Goal: Transaction & Acquisition: Purchase product/service

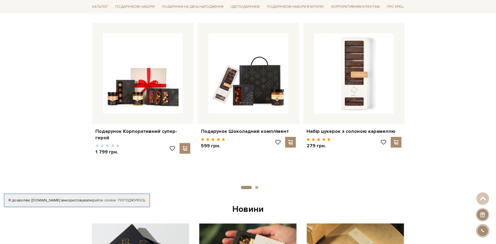
scroll to position [214, 0]
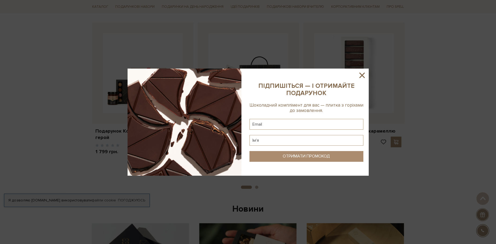
click at [362, 76] on icon at bounding box center [362, 75] width 9 height 9
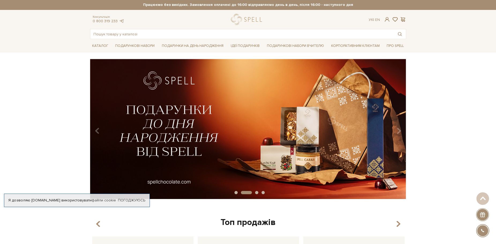
scroll to position [0, 0]
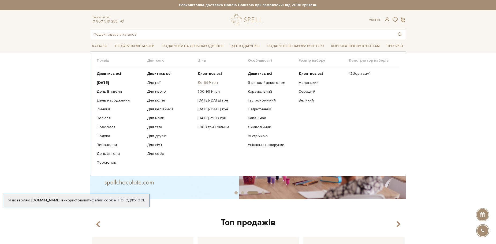
click at [208, 83] on link "До 699 грн" at bounding box center [221, 82] width 46 height 5
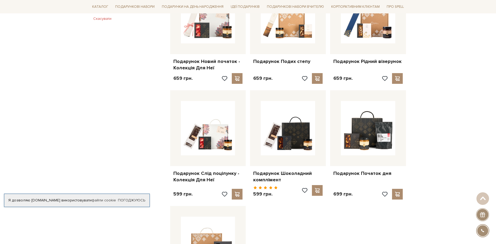
scroll to position [348, 0]
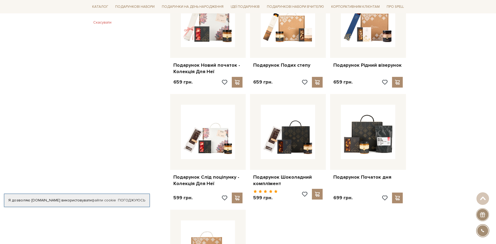
drag, startPoint x: 445, startPoint y: 128, endPoint x: 68, endPoint y: 94, distance: 379.5
click at [68, 94] on div "Головна Вся продукція Подарункові набори Подарункові набори 500 - 699 грн Подар…" at bounding box center [248, 14] width 496 height 607
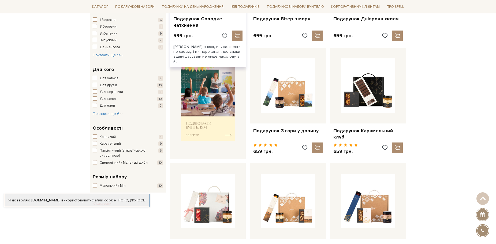
scroll to position [80, 0]
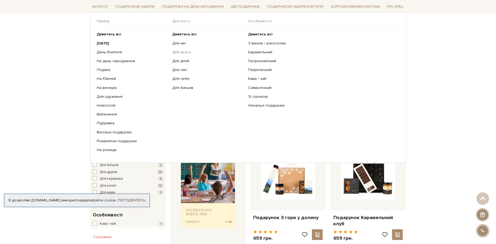
click at [176, 53] on link "Для нього" at bounding box center [208, 52] width 72 height 5
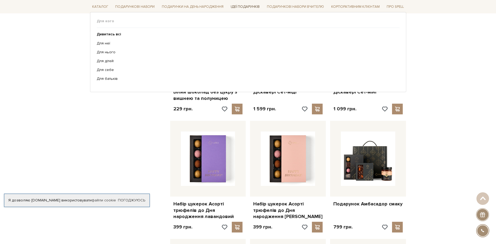
scroll to position [188, 0]
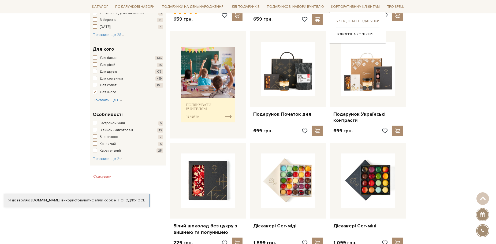
click at [357, 21] on link "Брендовані подарунки" at bounding box center [358, 21] width 44 height 5
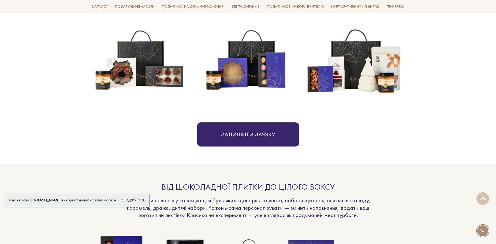
scroll to position [214, 0]
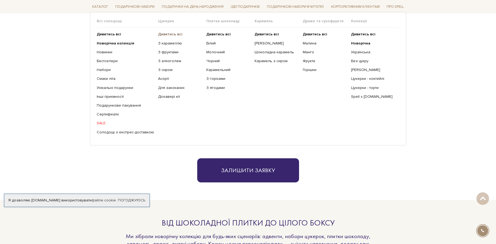
click at [159, 35] on b "Дивитись всі" at bounding box center [170, 34] width 24 height 5
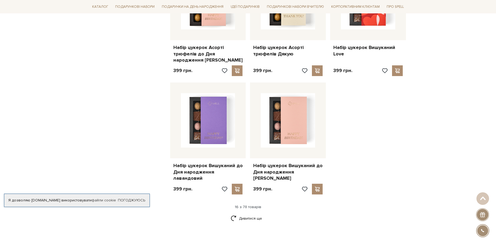
scroll to position [670, 0]
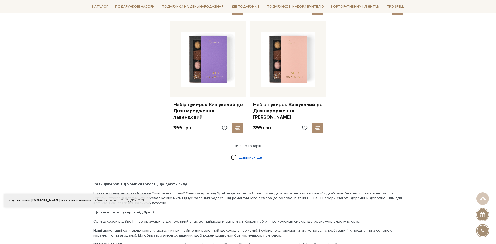
click at [246, 153] on link "Дивитися ще" at bounding box center [248, 157] width 35 height 9
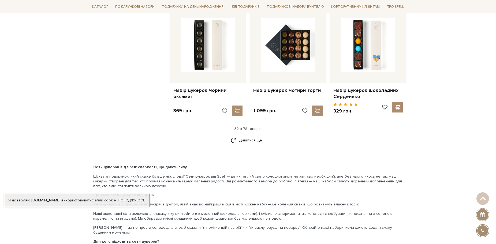
scroll to position [1287, 0]
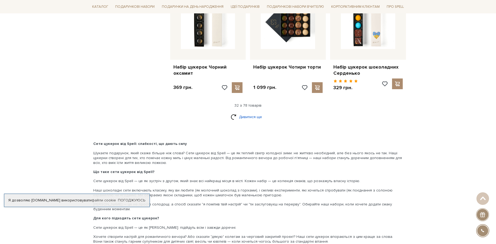
click at [252, 112] on link "Дивитися ще" at bounding box center [248, 116] width 35 height 9
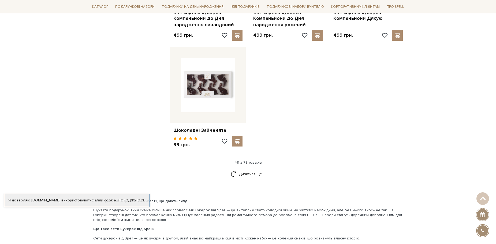
scroll to position [1930, 0]
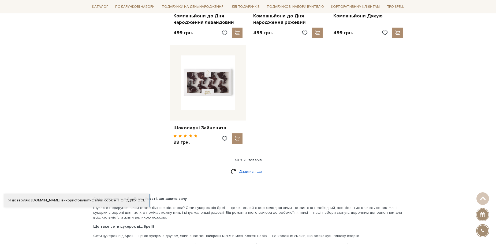
click at [247, 167] on link "Дивитися ще" at bounding box center [248, 171] width 35 height 9
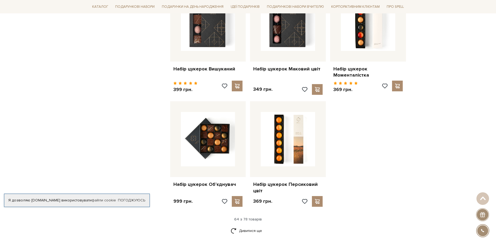
scroll to position [2466, 0]
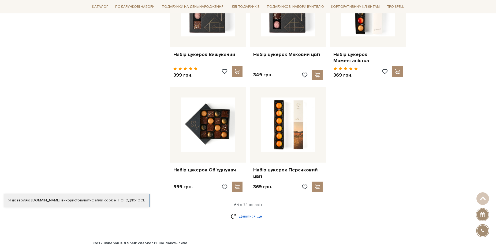
click at [244, 212] on link "Дивитися ще" at bounding box center [248, 216] width 35 height 9
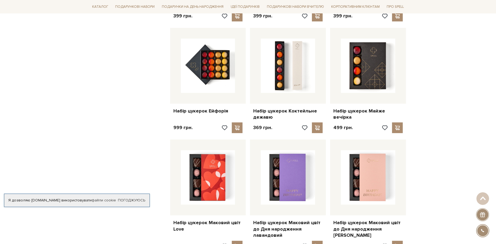
scroll to position [670, 0]
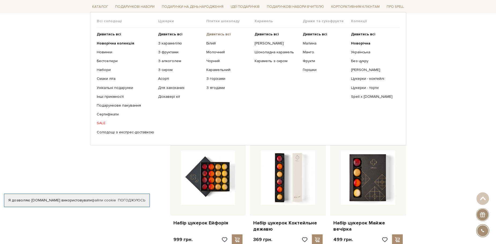
click at [214, 35] on b "Дивитись всі" at bounding box center [218, 34] width 24 height 5
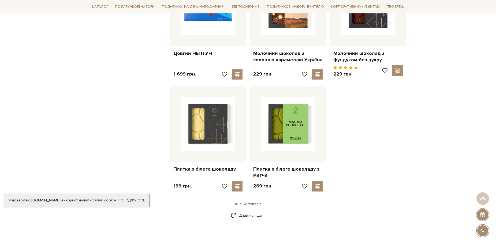
scroll to position [643, 0]
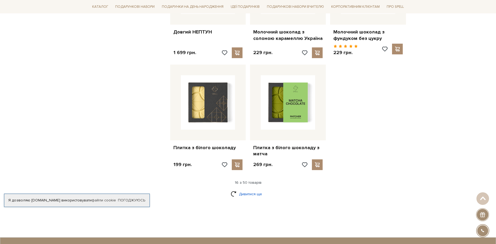
click at [251, 190] on link "Дивитися ще" at bounding box center [248, 194] width 35 height 9
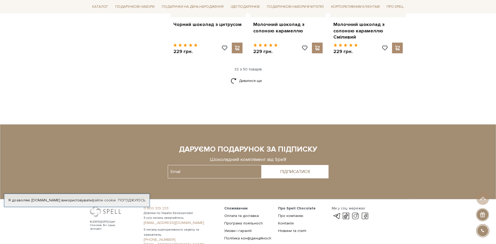
scroll to position [1340, 0]
click at [247, 76] on link "Дивитися ще" at bounding box center [248, 80] width 35 height 9
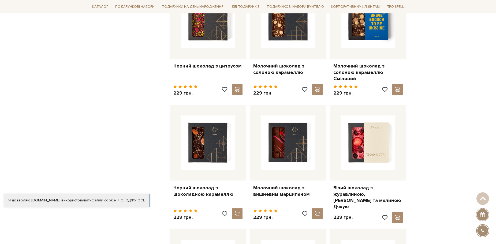
scroll to position [1206, 0]
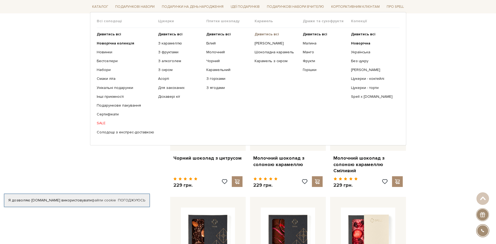
click at [266, 34] on b "Дивитись всі" at bounding box center [267, 34] width 24 height 5
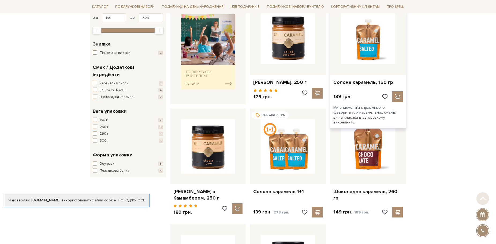
scroll to position [107, 0]
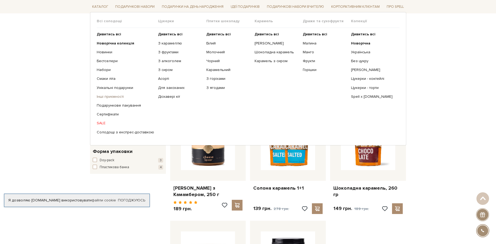
click at [116, 97] on link "Інші приємності" at bounding box center [125, 96] width 57 height 5
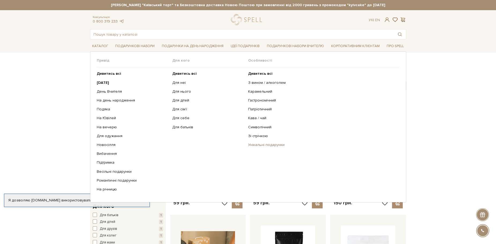
click at [281, 145] on link "Унікальні подарунки" at bounding box center [321, 145] width 147 height 5
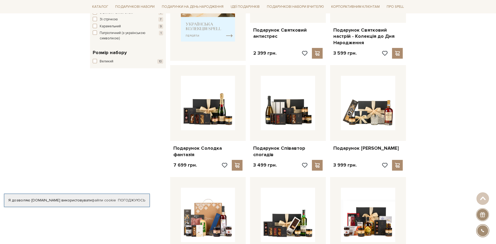
scroll to position [134, 0]
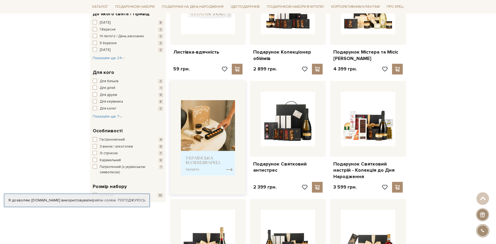
click at [201, 162] on img at bounding box center [208, 137] width 54 height 75
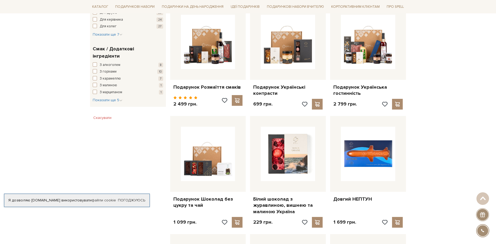
scroll to position [322, 0]
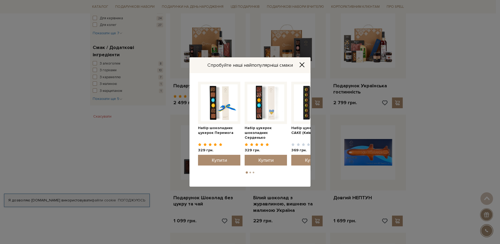
click at [300, 64] on icon "Close" at bounding box center [301, 64] width 5 height 5
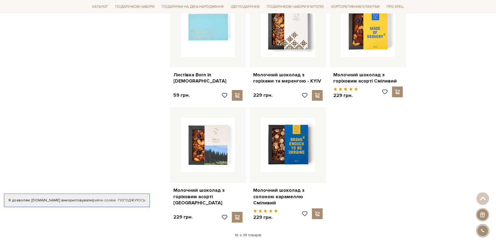
scroll to position [616, 0]
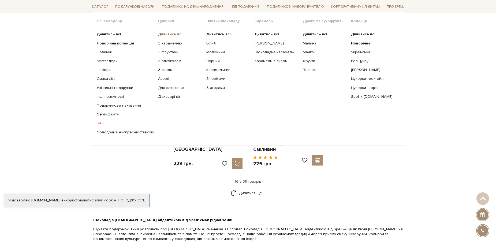
click at [170, 33] on b "Дивитись всі" at bounding box center [170, 34] width 24 height 5
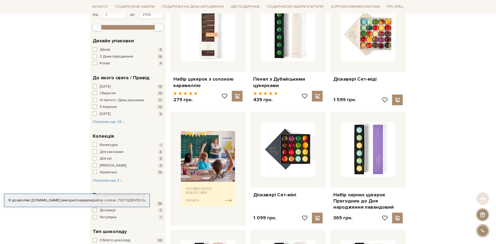
scroll to position [107, 0]
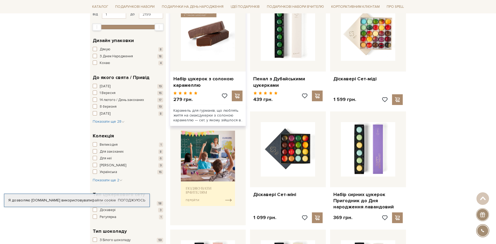
click at [200, 42] on img at bounding box center [208, 33] width 54 height 54
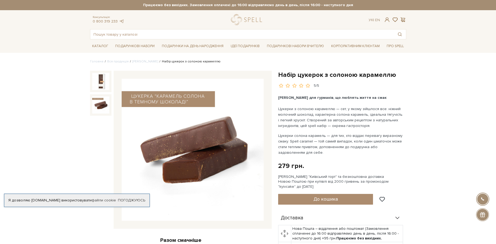
click at [100, 105] on img at bounding box center [100, 104] width 17 height 17
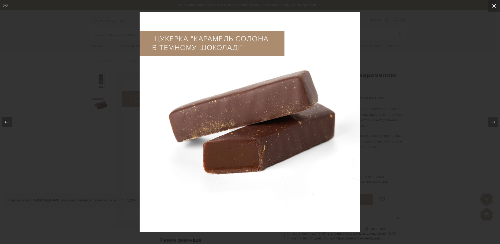
click at [495, 6] on icon at bounding box center [494, 6] width 6 height 6
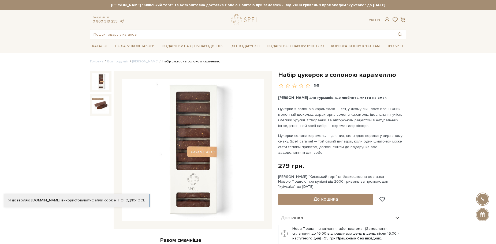
click at [104, 79] on img at bounding box center [100, 81] width 17 height 17
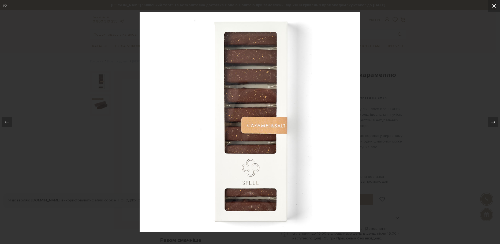
click at [495, 5] on icon at bounding box center [494, 6] width 6 height 6
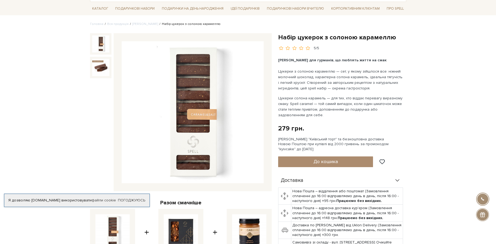
scroll to position [107, 0]
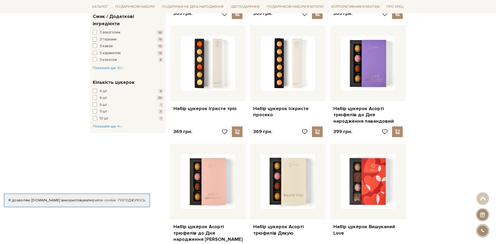
scroll to position [428, 0]
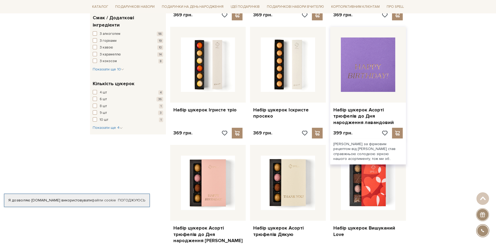
click at [372, 65] on img at bounding box center [368, 65] width 54 height 54
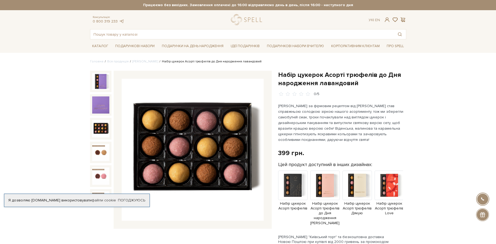
click at [102, 123] on img at bounding box center [100, 128] width 17 height 17
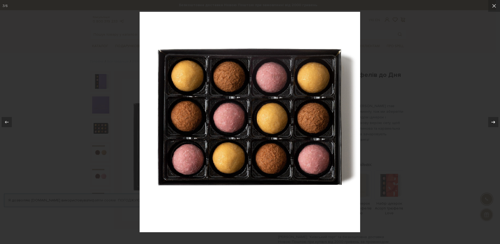
click at [494, 122] on icon at bounding box center [493, 122] width 6 height 6
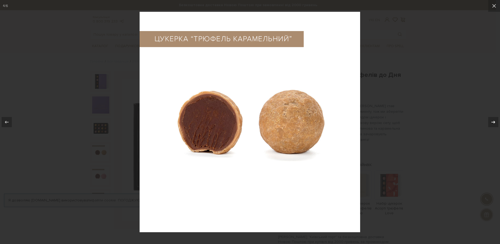
click at [494, 122] on icon at bounding box center [493, 122] width 6 height 6
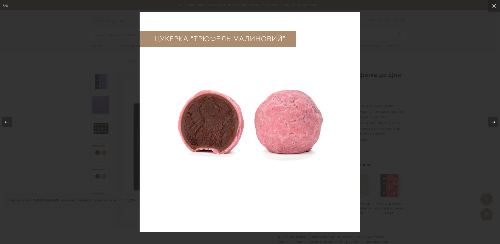
click at [494, 122] on icon at bounding box center [493, 122] width 6 height 6
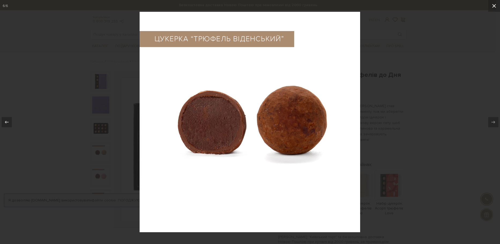
drag, startPoint x: 497, startPoint y: 3, endPoint x: 497, endPoint y: 7, distance: 4.1
click at [496, 3] on button at bounding box center [494, 6] width 12 height 12
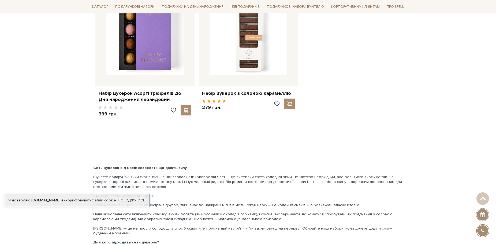
scroll to position [964, 0]
